Goal: Find specific page/section: Find specific page/section

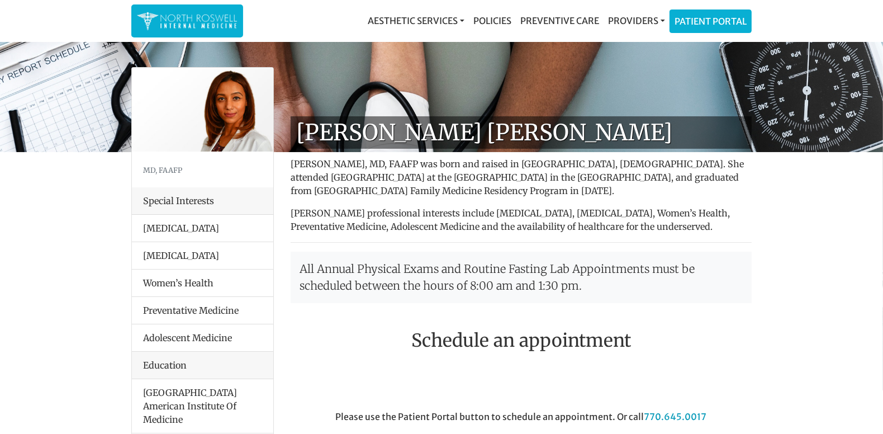
click at [149, 282] on li "Women’s Health" at bounding box center [202, 283] width 141 height 28
click at [162, 286] on li "Women’s Health" at bounding box center [202, 283] width 141 height 28
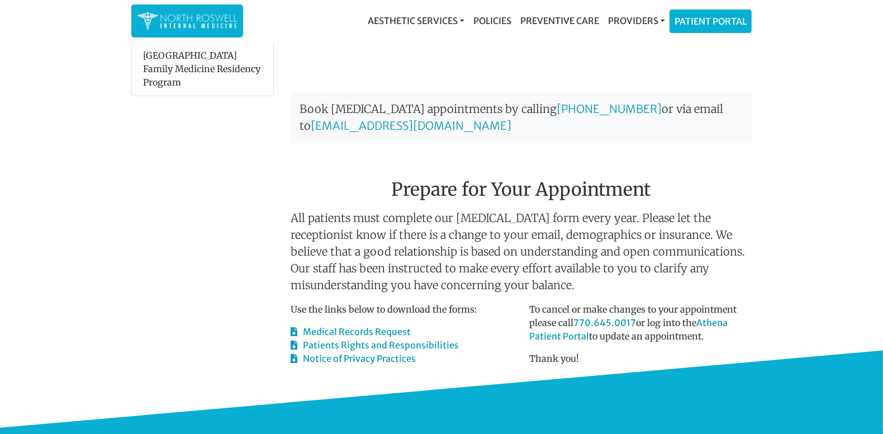
scroll to position [112, 0]
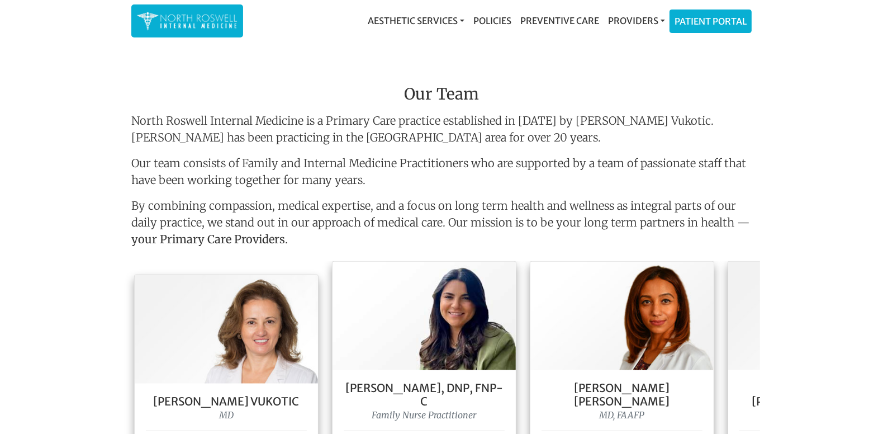
scroll to position [894, 0]
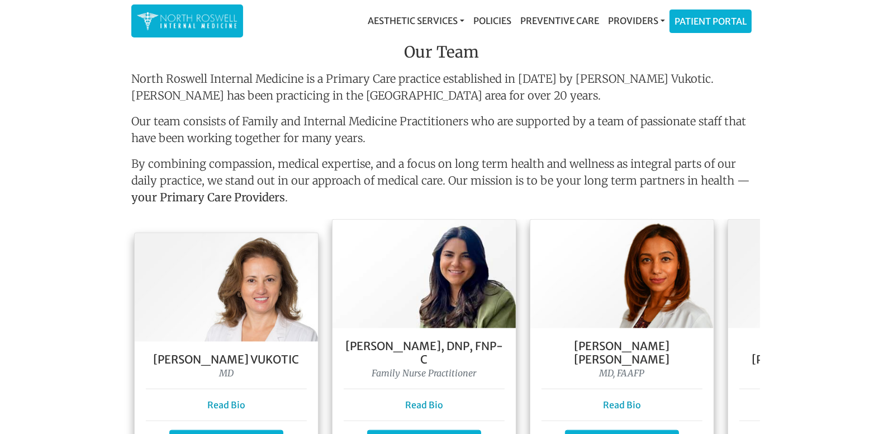
click at [102, 249] on main "[MEDICAL_DATA] are available, call our office to schedule! 770.645.0017 Welcome…" at bounding box center [441, 202] width 883 height 2103
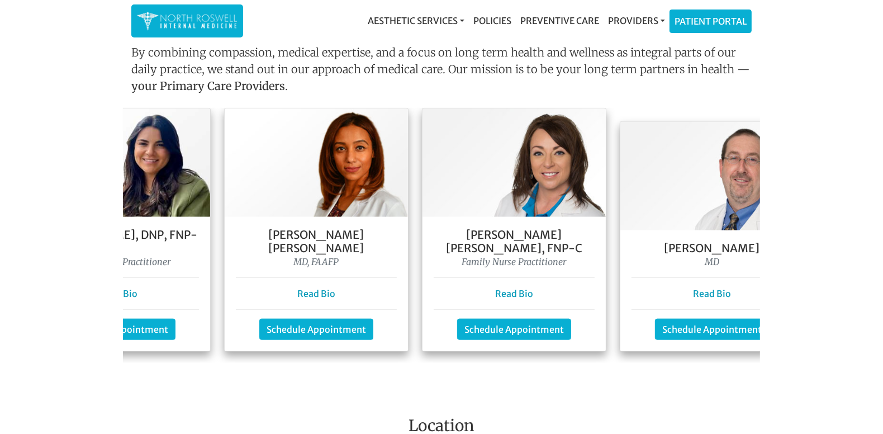
scroll to position [0, 312]
